Goal: Entertainment & Leisure: Consume media (video, audio)

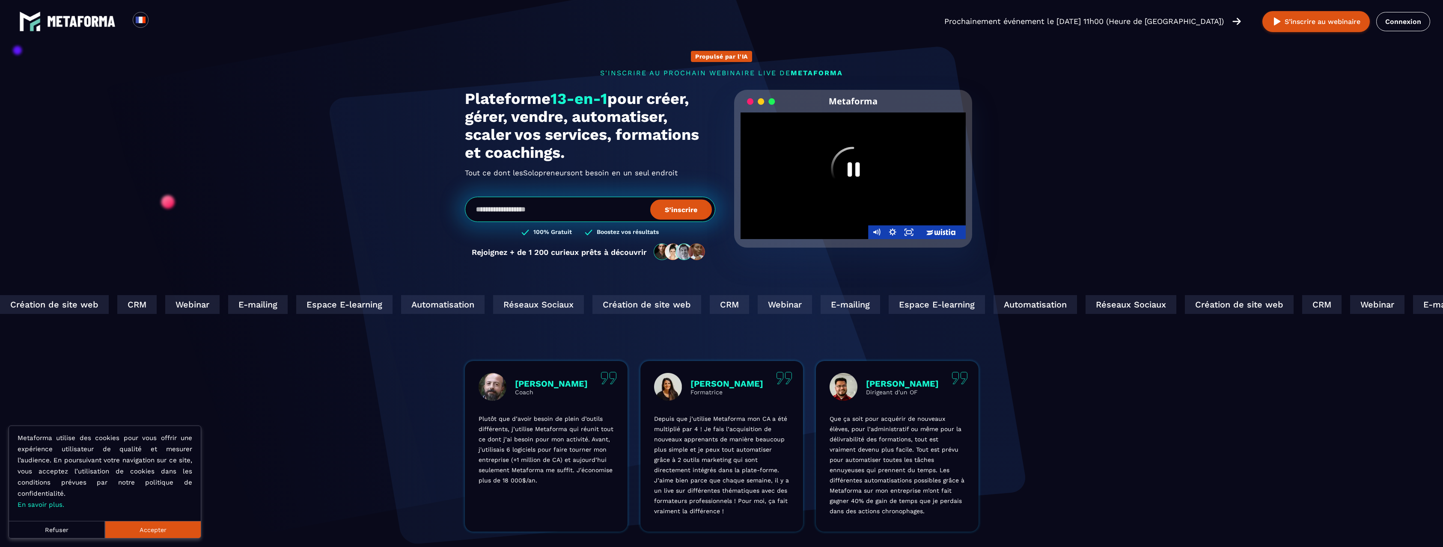
click at [862, 171] on icon "Pause" at bounding box center [853, 169] width 45 height 45
click at [847, 160] on div at bounding box center [853, 176] width 226 height 127
click at [828, 188] on div at bounding box center [853, 176] width 226 height 127
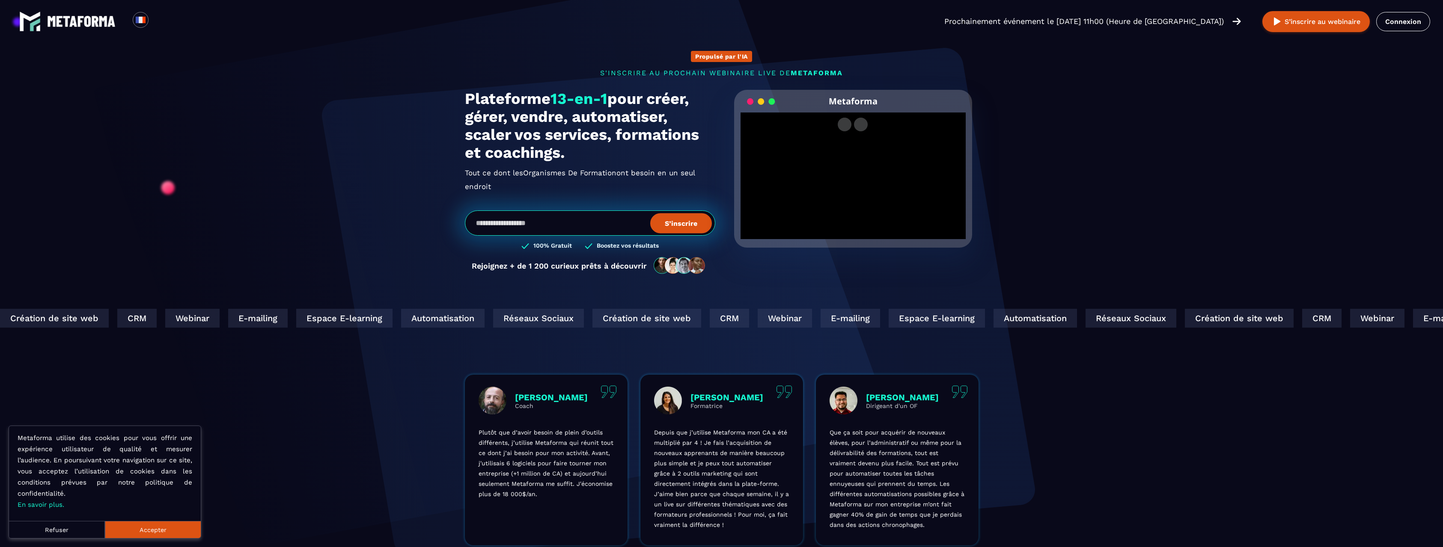
scroll to position [57, 0]
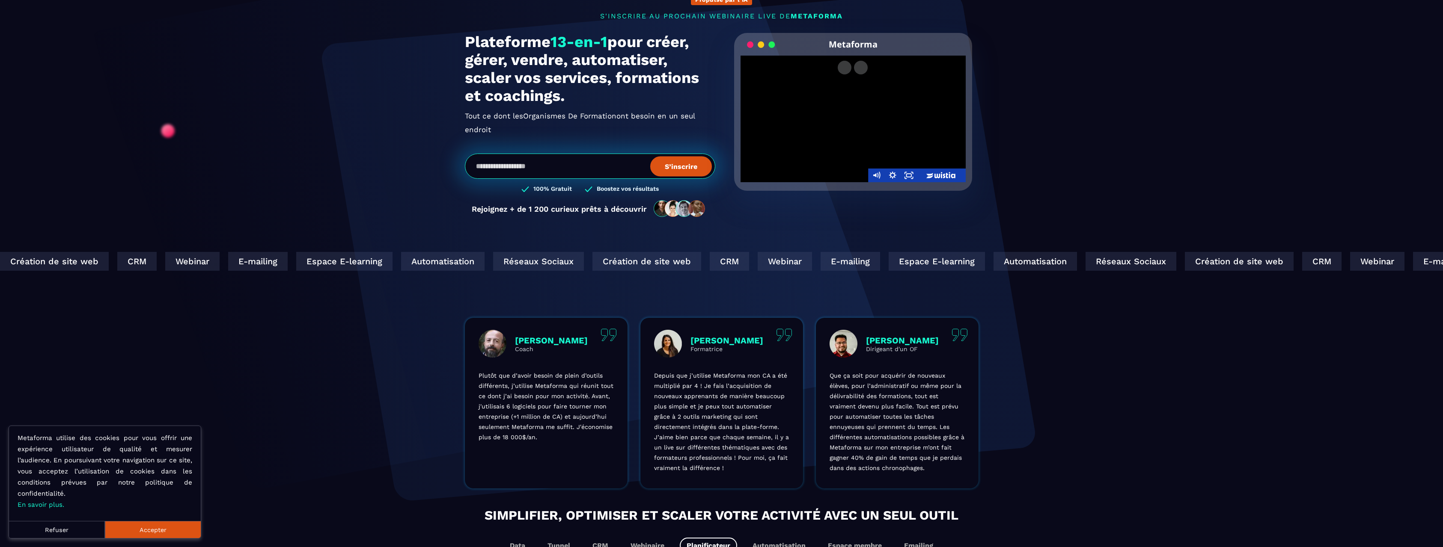
click at [855, 106] on div at bounding box center [853, 119] width 226 height 127
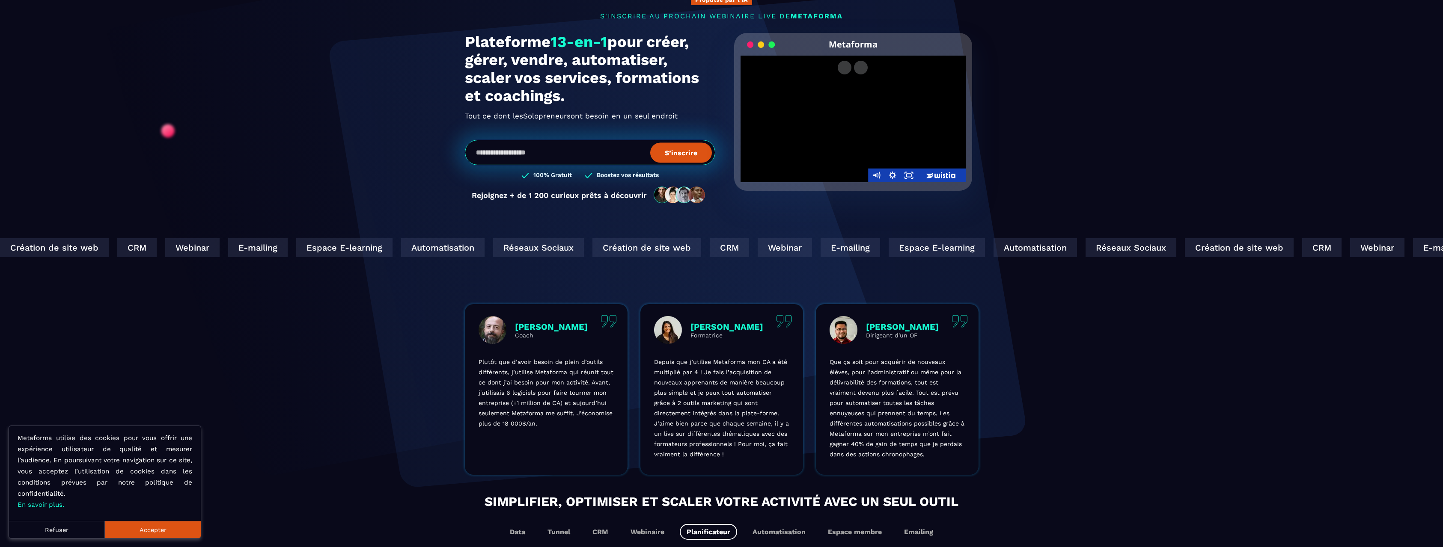
click at [852, 113] on div at bounding box center [853, 119] width 226 height 127
click at [850, 115] on div at bounding box center [853, 119] width 226 height 127
click at [854, 111] on div at bounding box center [853, 119] width 226 height 127
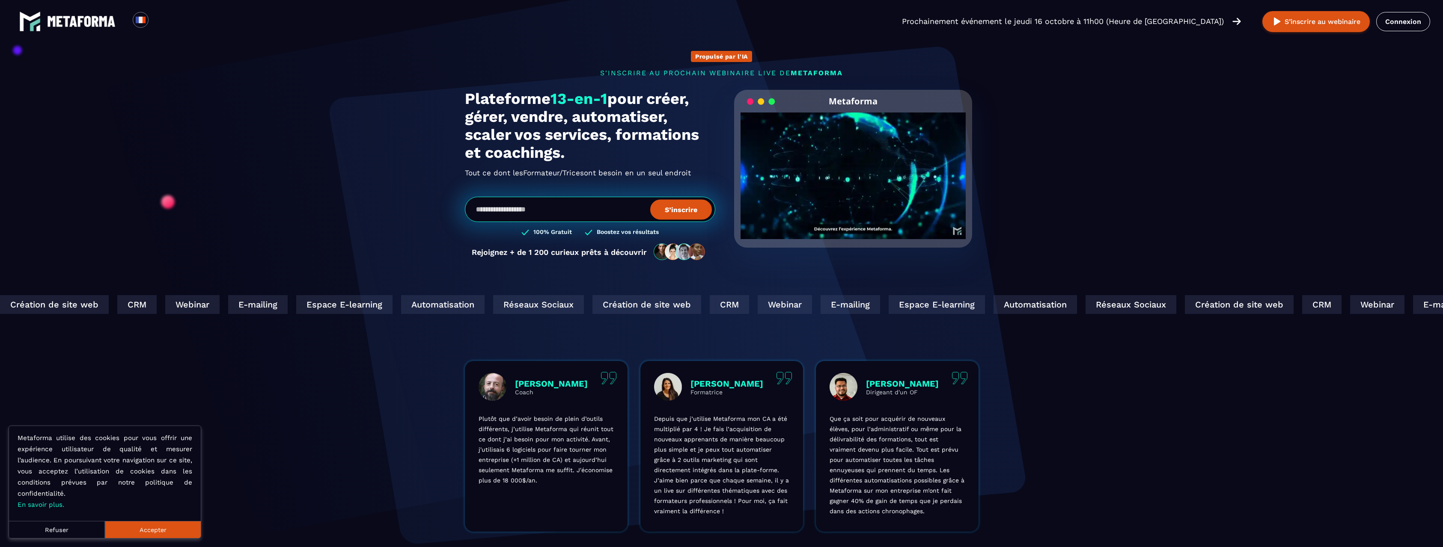
click at [854, 180] on div at bounding box center [853, 176] width 226 height 127
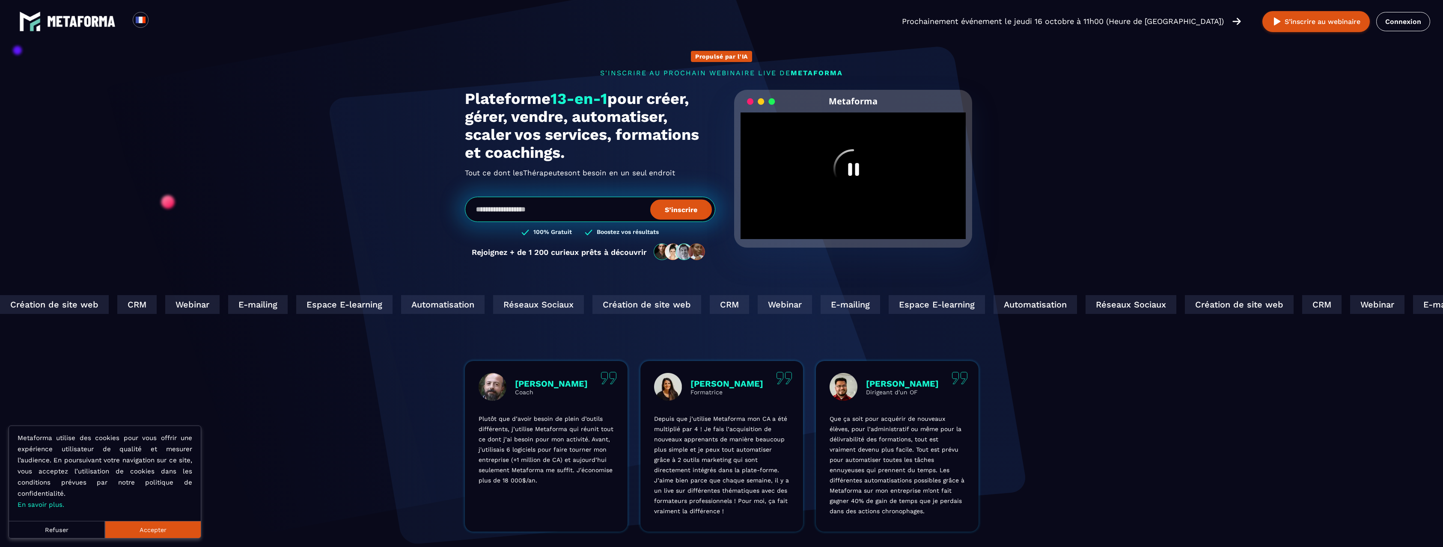
click at [859, 184] on icon "Pause" at bounding box center [852, 168] width 39 height 39
click at [856, 171] on div at bounding box center [853, 176] width 226 height 127
click at [859, 166] on icon "Pause" at bounding box center [852, 168] width 39 height 39
click at [854, 169] on div at bounding box center [853, 176] width 226 height 127
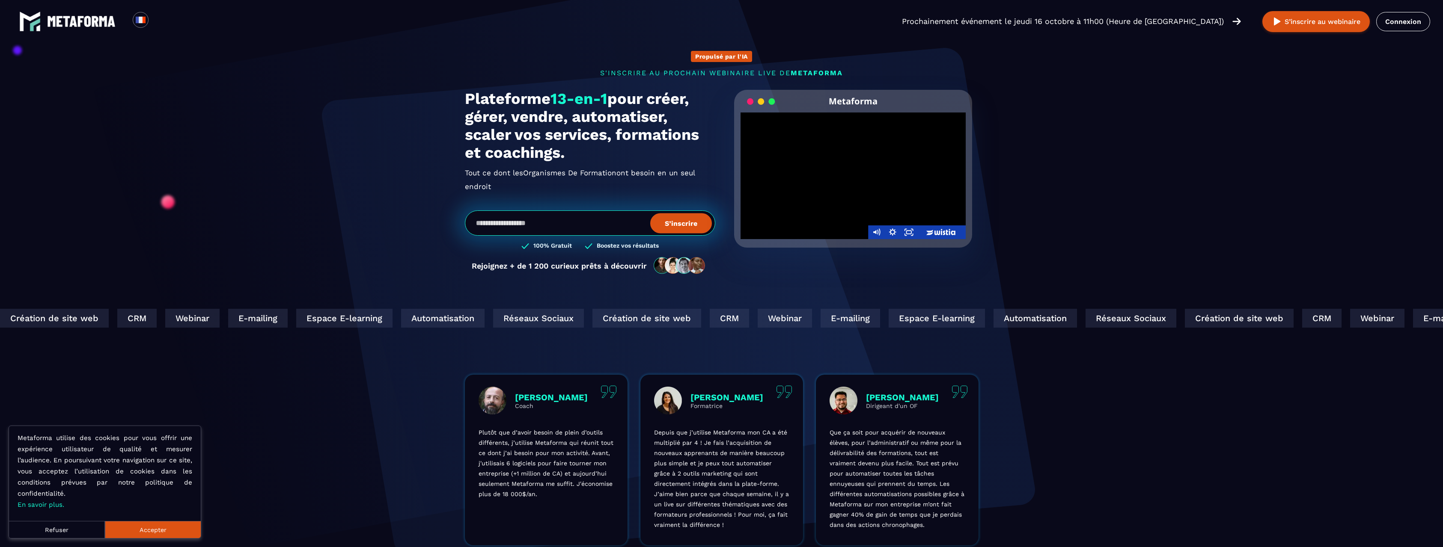
click at [848, 169] on div at bounding box center [853, 176] width 226 height 127
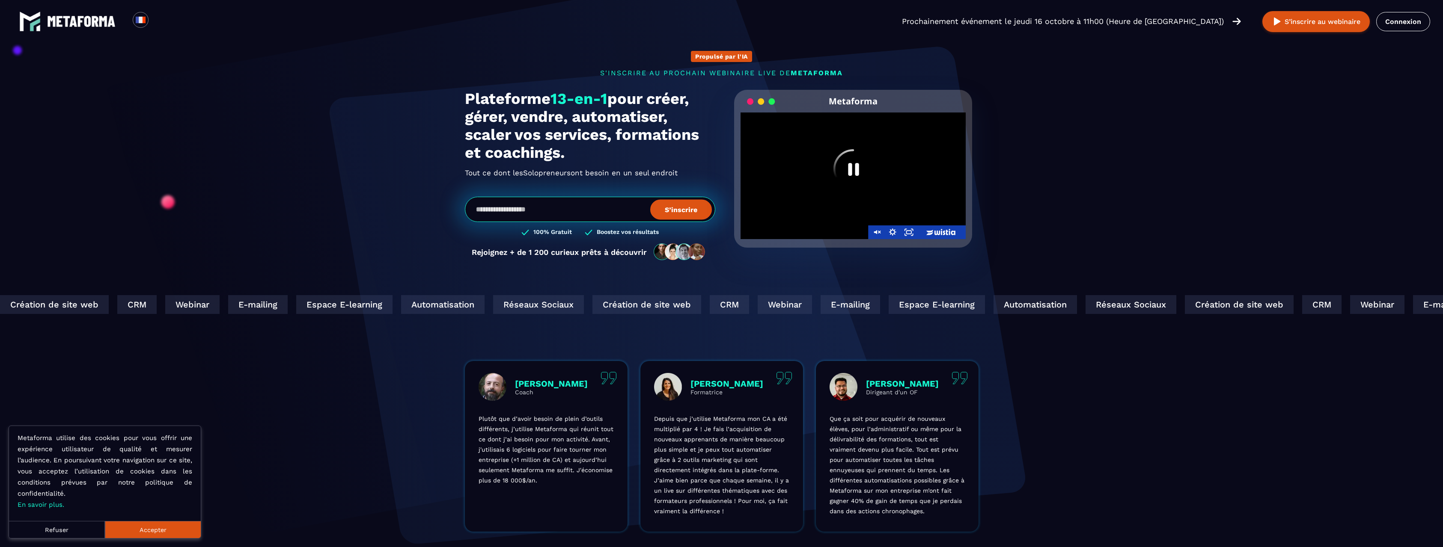
click at [839, 171] on icon "Pause" at bounding box center [852, 168] width 39 height 39
